Goal: Information Seeking & Learning: Compare options

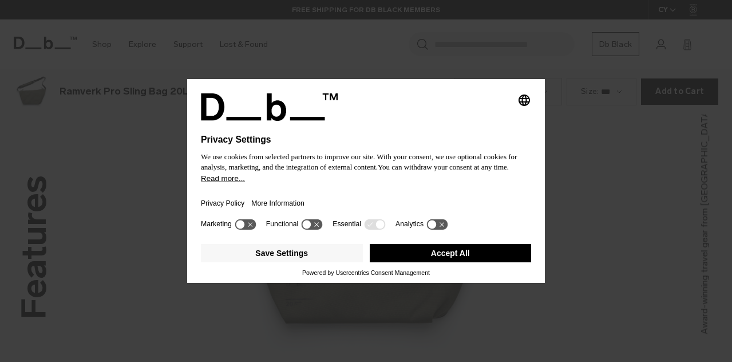
scroll to position [1448, 0]
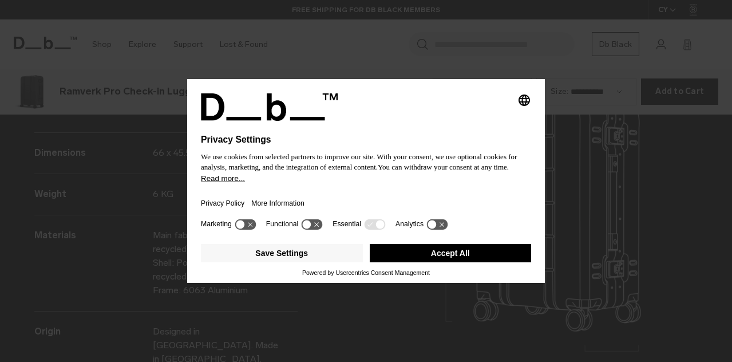
scroll to position [1448, 0]
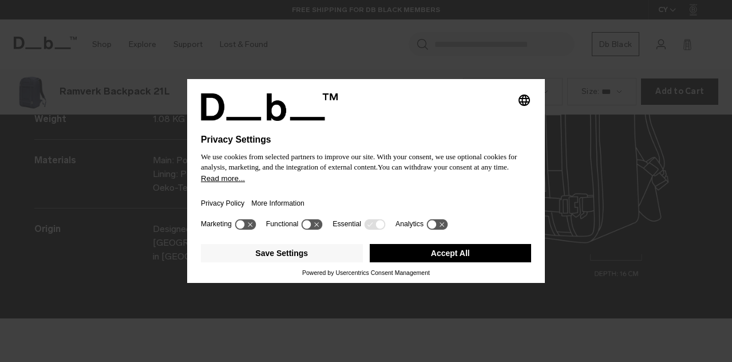
scroll to position [1448, 0]
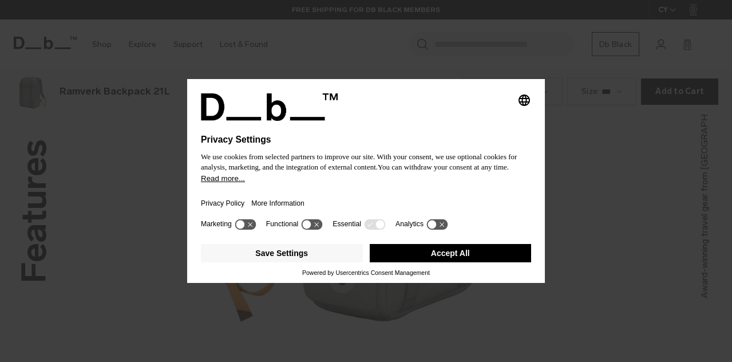
scroll to position [1448, 0]
